Goal: Find specific page/section: Find specific page/section

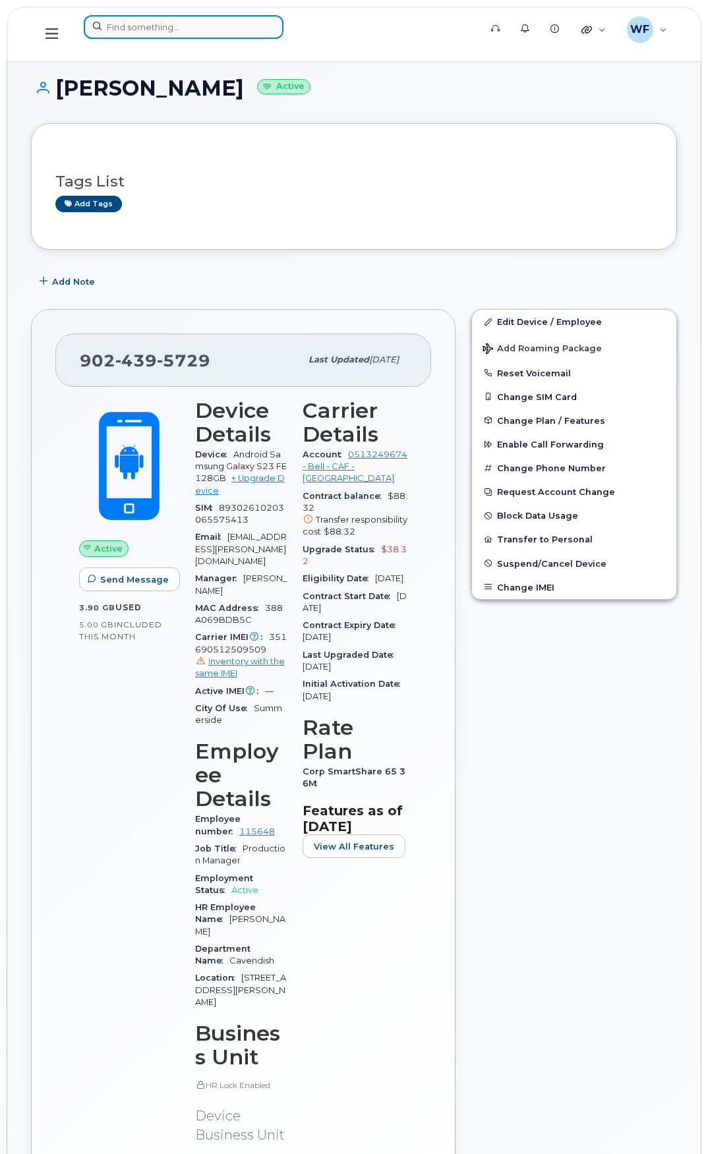
click at [131, 25] on input at bounding box center [184, 27] width 200 height 24
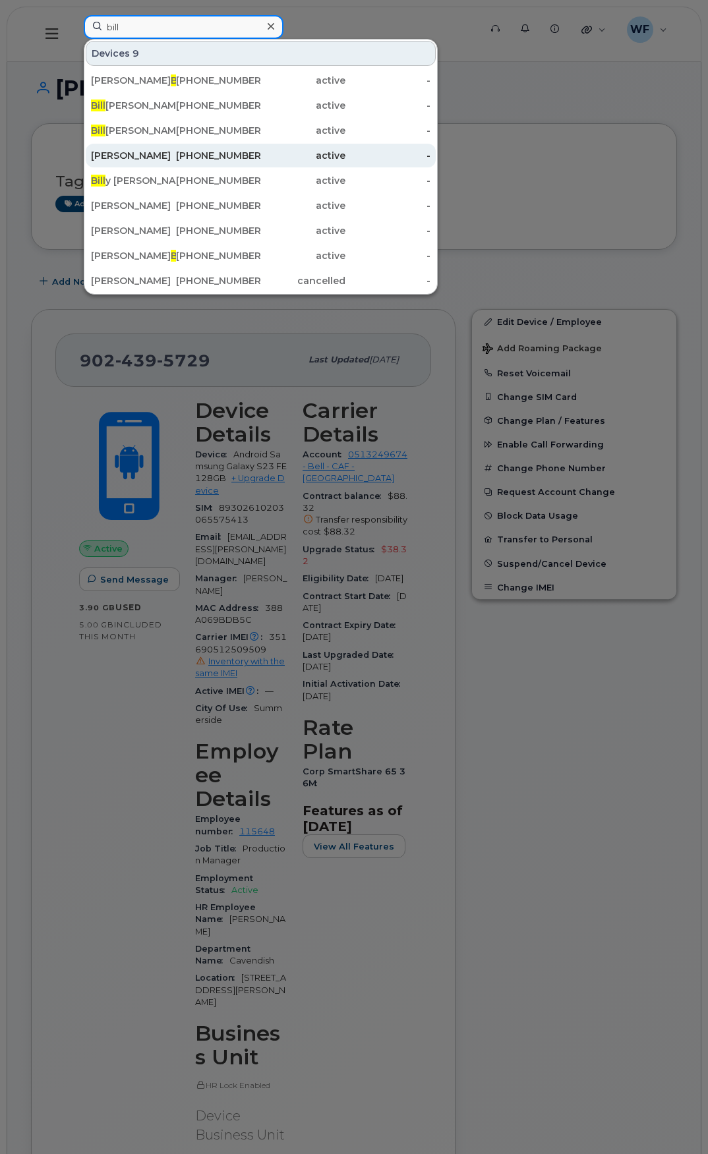
type input "bill"
click at [140, 153] on div "[PERSON_NAME]" at bounding box center [133, 155] width 85 height 13
